Goal: Navigation & Orientation: Find specific page/section

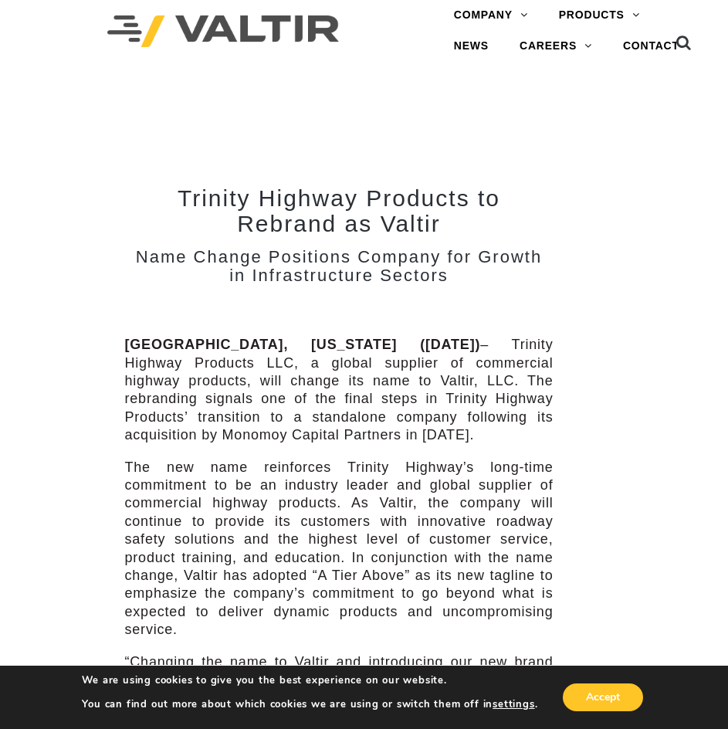
click at [239, 28] on img at bounding box center [223, 31] width 232 height 32
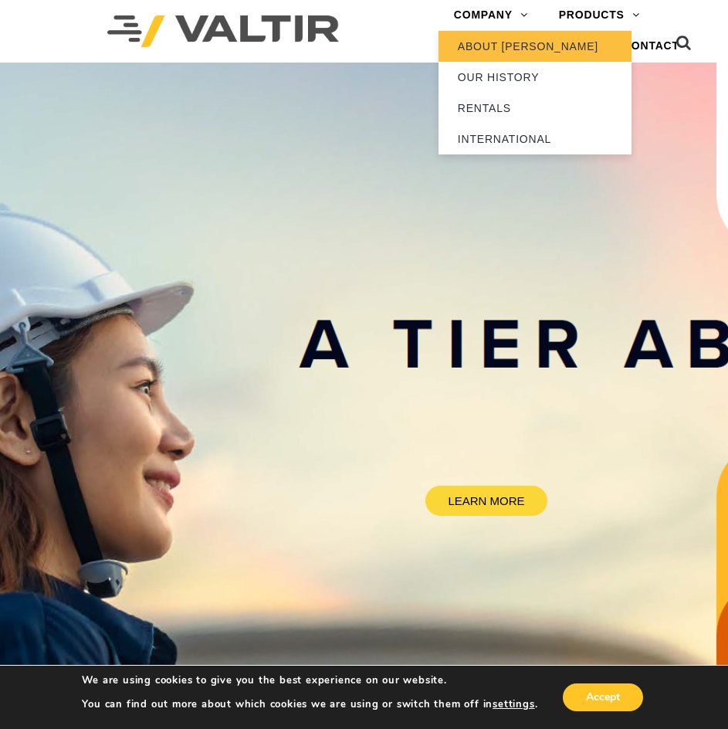
click at [497, 48] on link "ABOUT [PERSON_NAME]" at bounding box center [535, 46] width 193 height 31
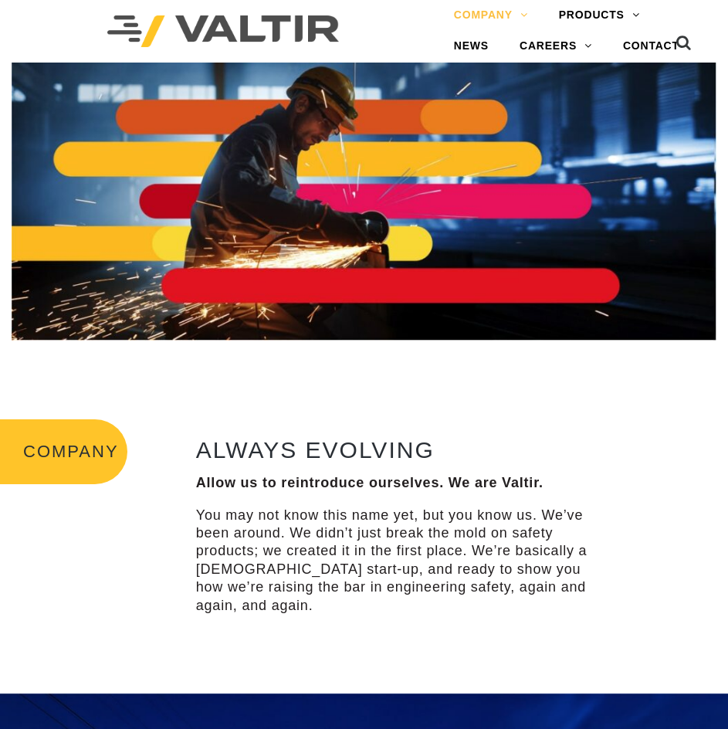
scroll to position [463, 0]
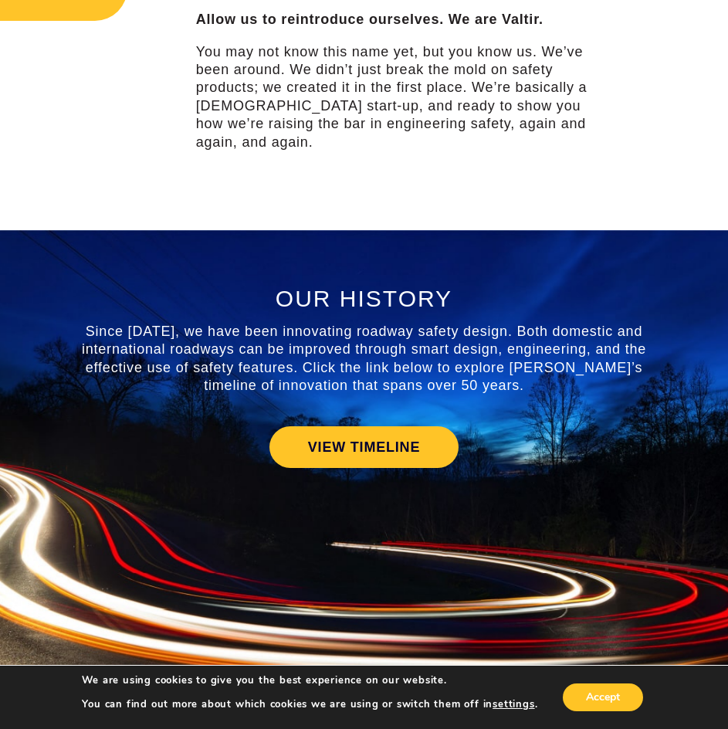
click at [358, 129] on p "You may not know this name yet, but you know us. We’ve been around. We didn’t j…" at bounding box center [400, 97] width 409 height 108
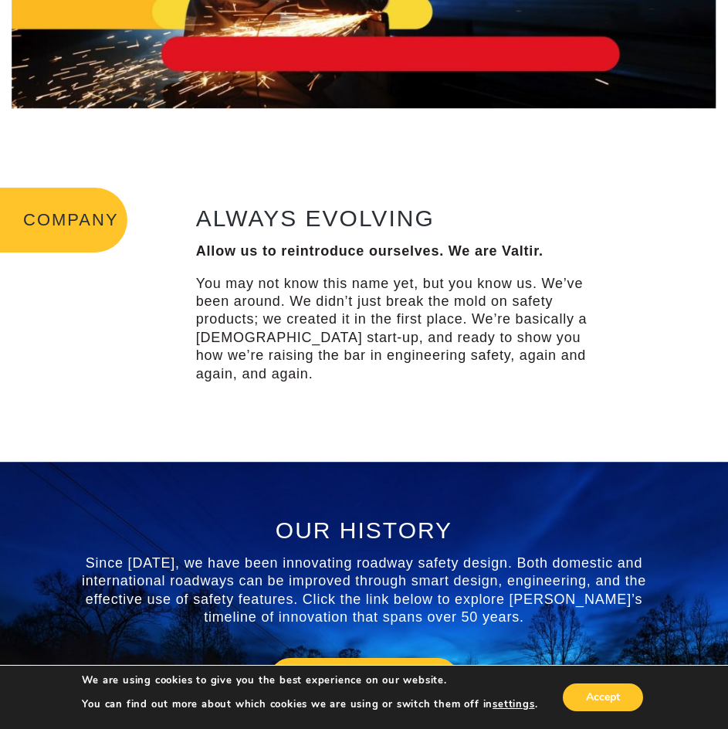
scroll to position [0, 0]
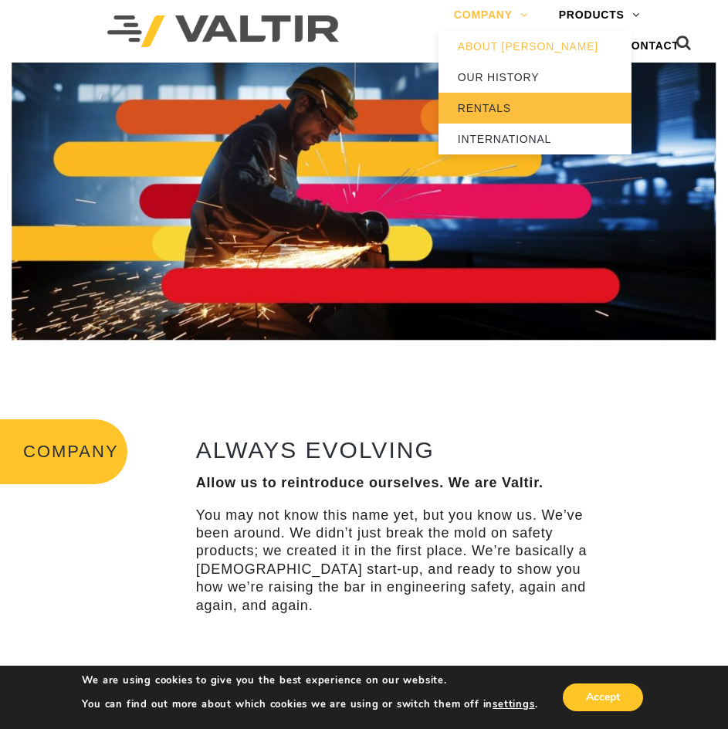
click at [501, 98] on link "RENTALS" at bounding box center [535, 108] width 193 height 31
